Goal: Communication & Community: Participate in discussion

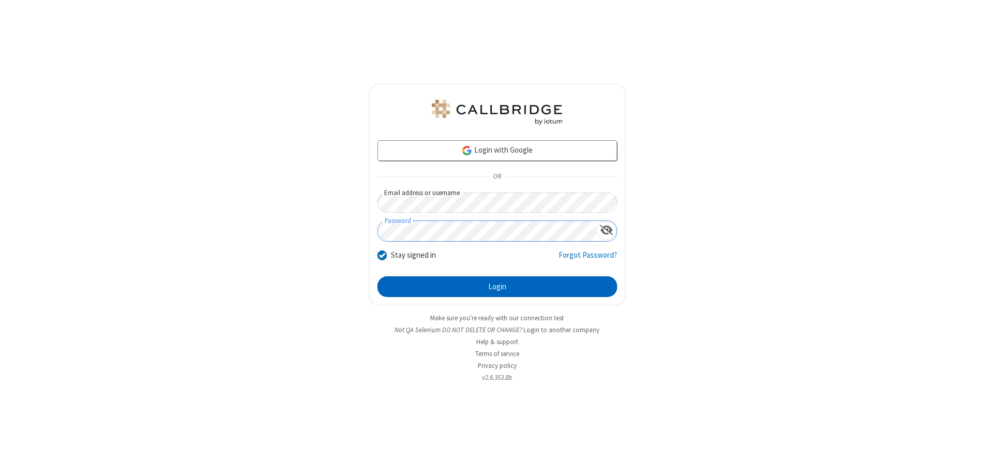
click at [497, 287] on button "Login" at bounding box center [497, 286] width 240 height 21
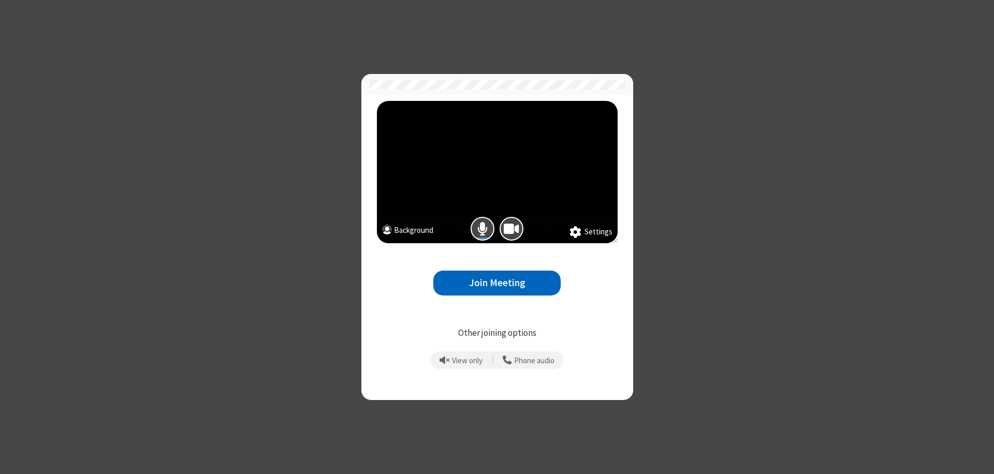
click at [497, 283] on button "Join Meeting" at bounding box center [496, 283] width 127 height 25
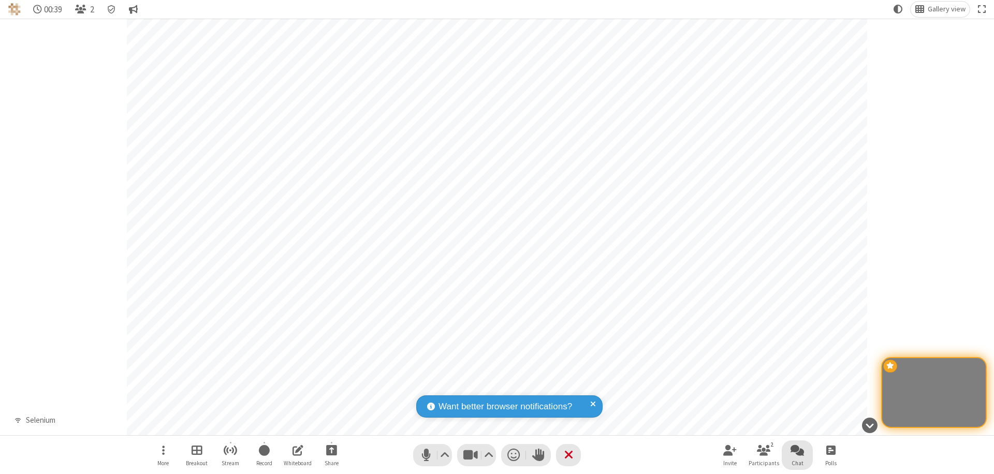
click at [797, 450] on span "Open chat" at bounding box center [796, 450] width 13 height 13
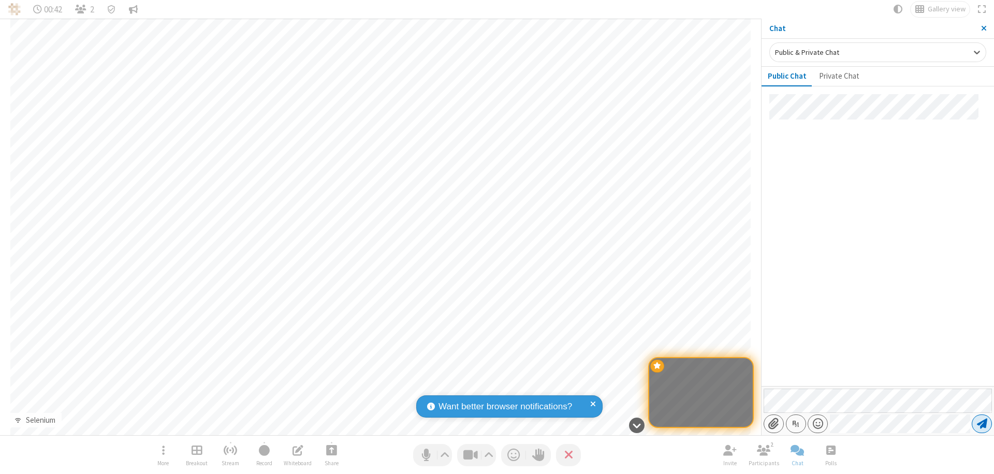
click at [981, 424] on span "Send message" at bounding box center [982, 424] width 10 height 10
